Goal: Task Accomplishment & Management: Use online tool/utility

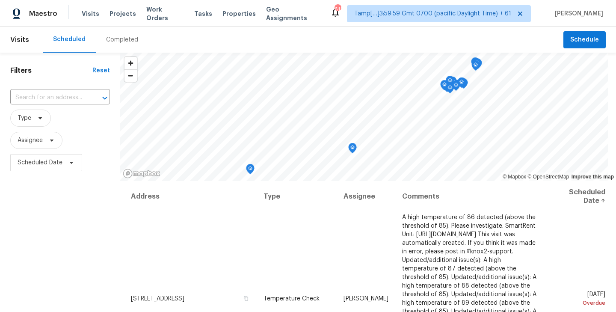
click at [117, 42] on div "Completed" at bounding box center [122, 40] width 32 height 9
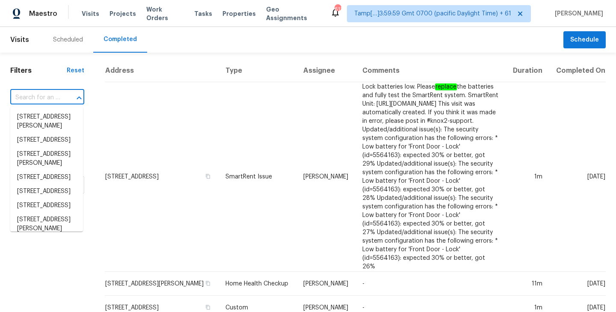
click at [40, 98] on input "text" at bounding box center [35, 97] width 50 height 13
paste input "[STREET_ADDRESS][PERSON_NAME]"
type input "[STREET_ADDRESS][PERSON_NAME]"
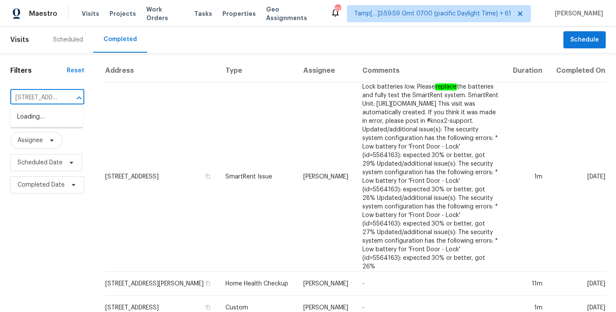
scroll to position [0, 69]
click at [38, 123] on li "[STREET_ADDRESS][PERSON_NAME]" at bounding box center [46, 121] width 73 height 23
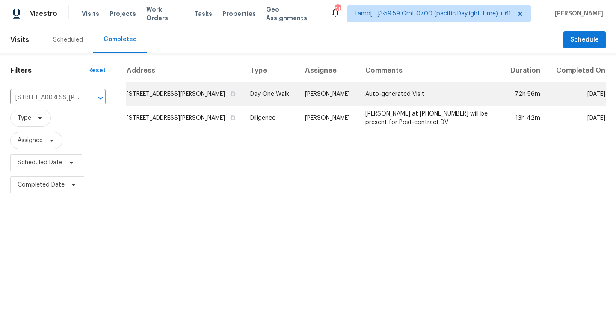
click at [198, 104] on td "[STREET_ADDRESS][PERSON_NAME]" at bounding box center [184, 94] width 117 height 24
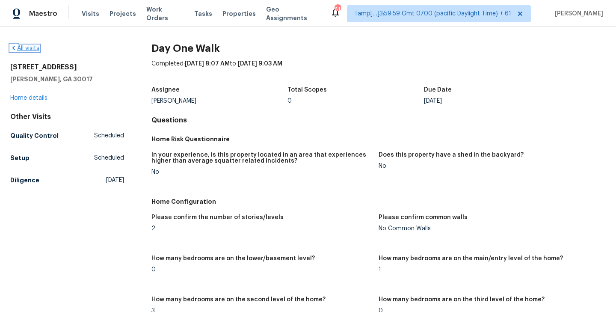
click at [27, 49] on link "All visits" at bounding box center [24, 48] width 29 height 6
